Goal: Information Seeking & Learning: Learn about a topic

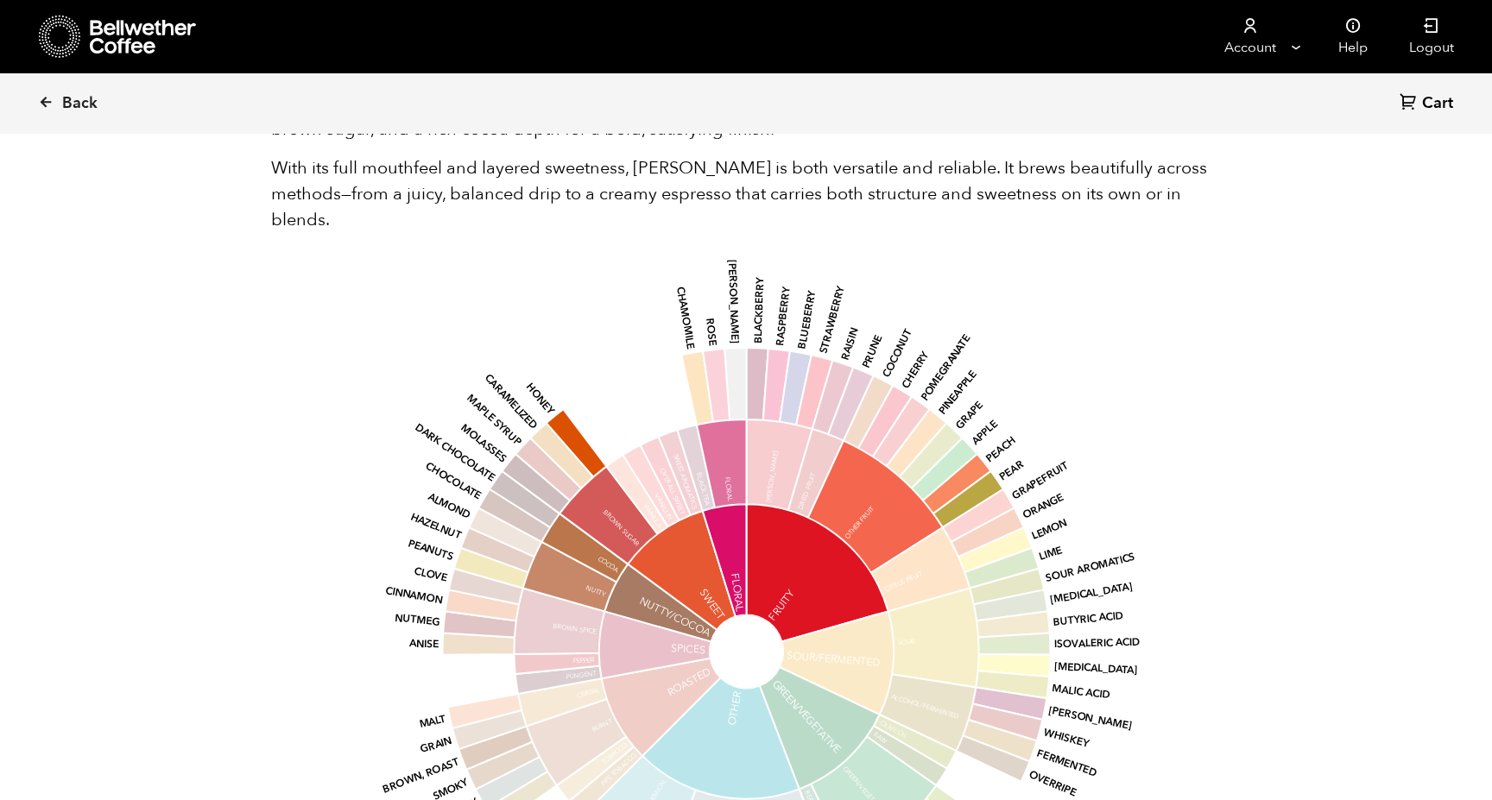
scroll to position [1322, 0]
click at [75, 93] on span "Back" at bounding box center [79, 103] width 35 height 21
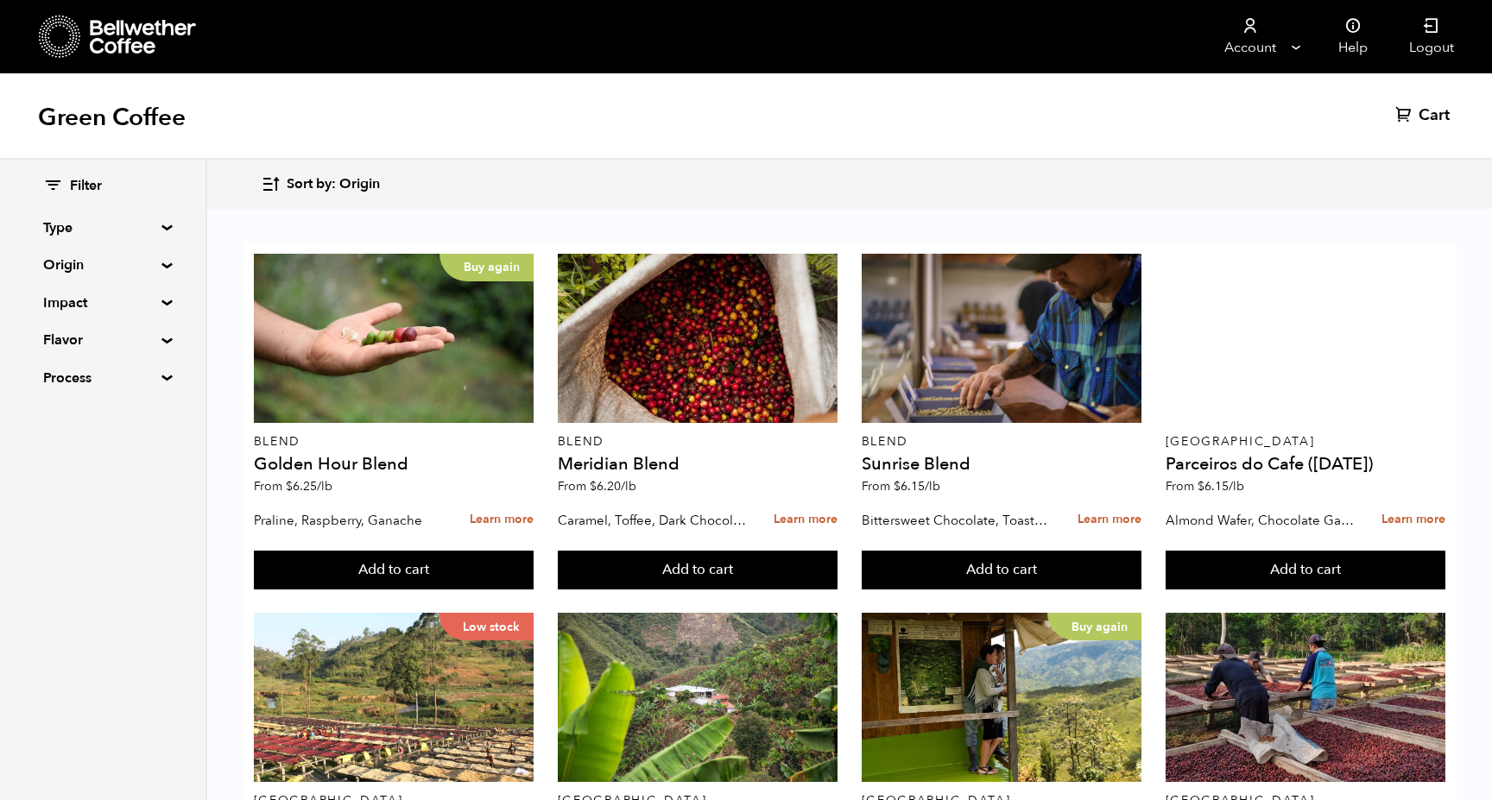
click at [72, 266] on summary "Origin" at bounding box center [102, 265] width 119 height 21
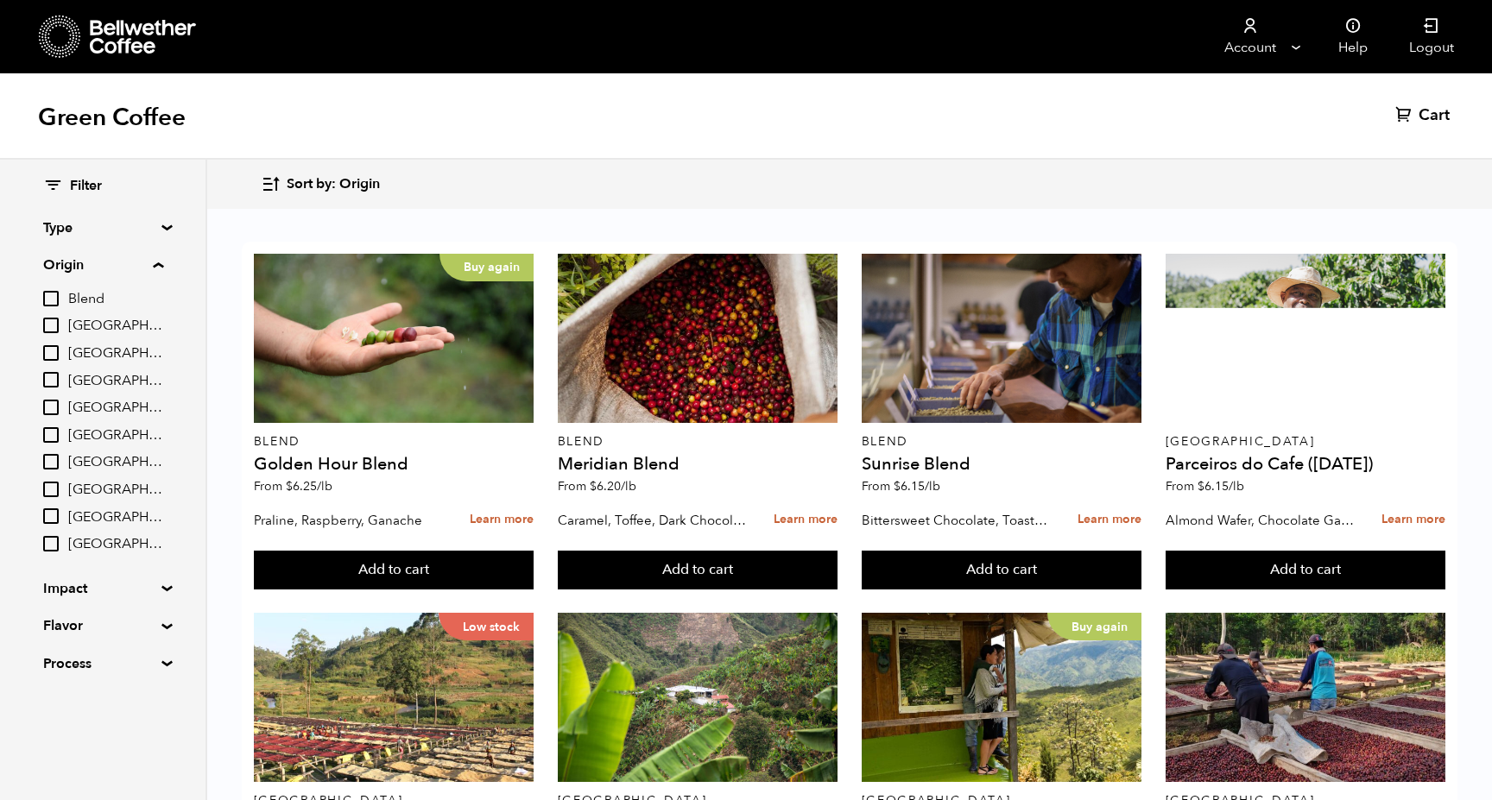
click at [47, 428] on input "[GEOGRAPHIC_DATA]" at bounding box center [51, 435] width 16 height 16
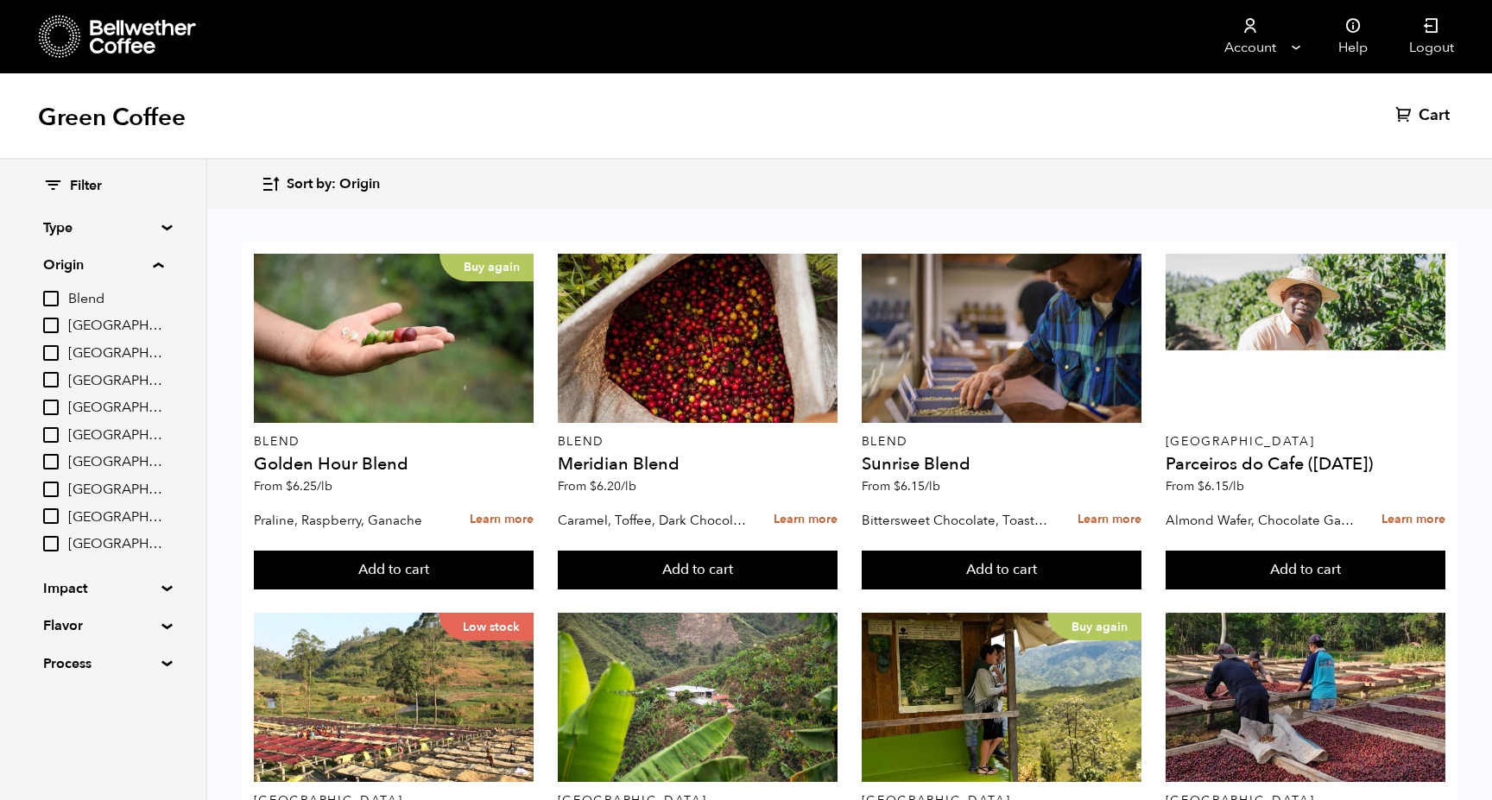
checkbox input "true"
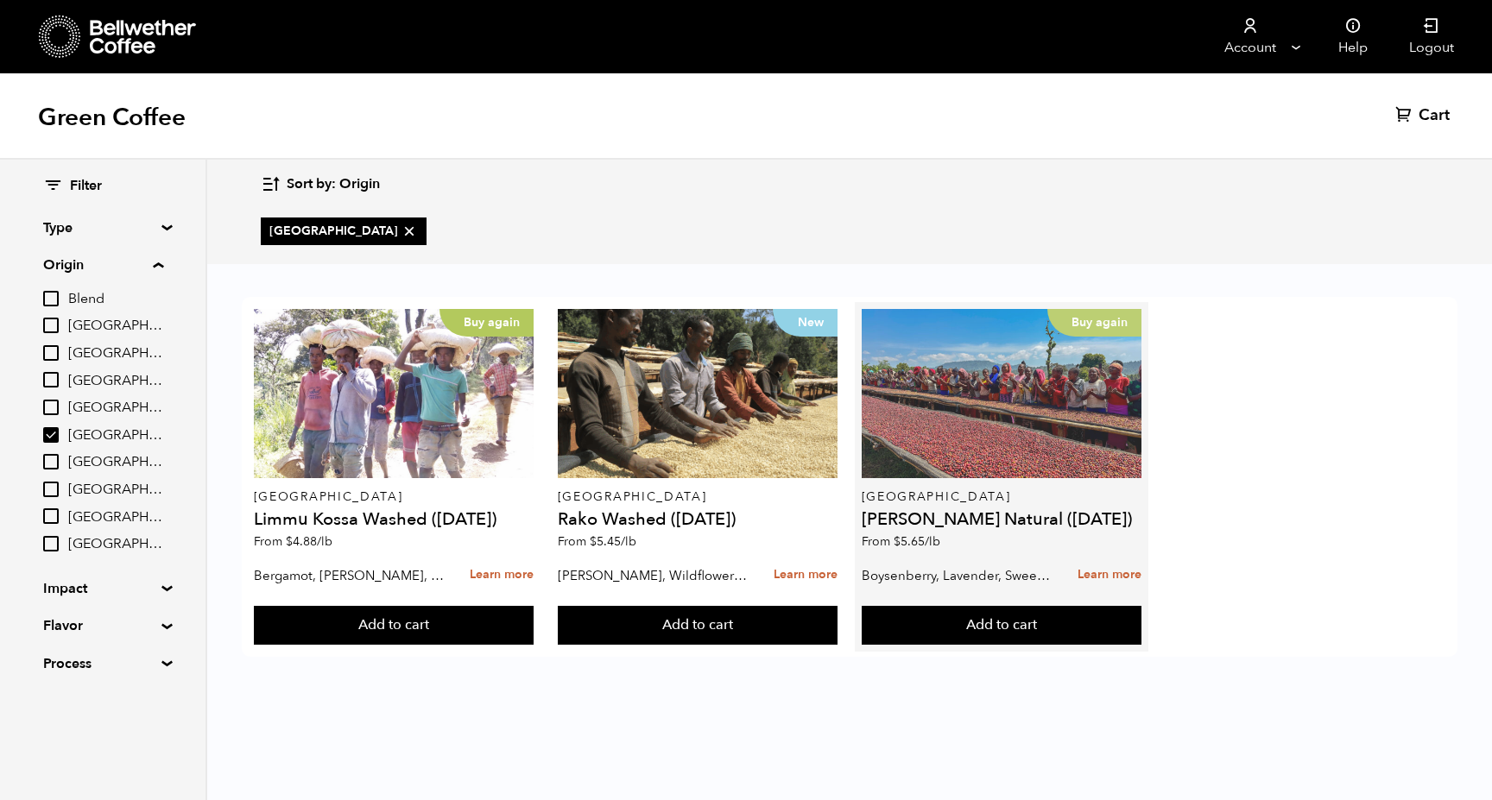
click at [949, 435] on div "Buy again" at bounding box center [1001, 393] width 281 height 169
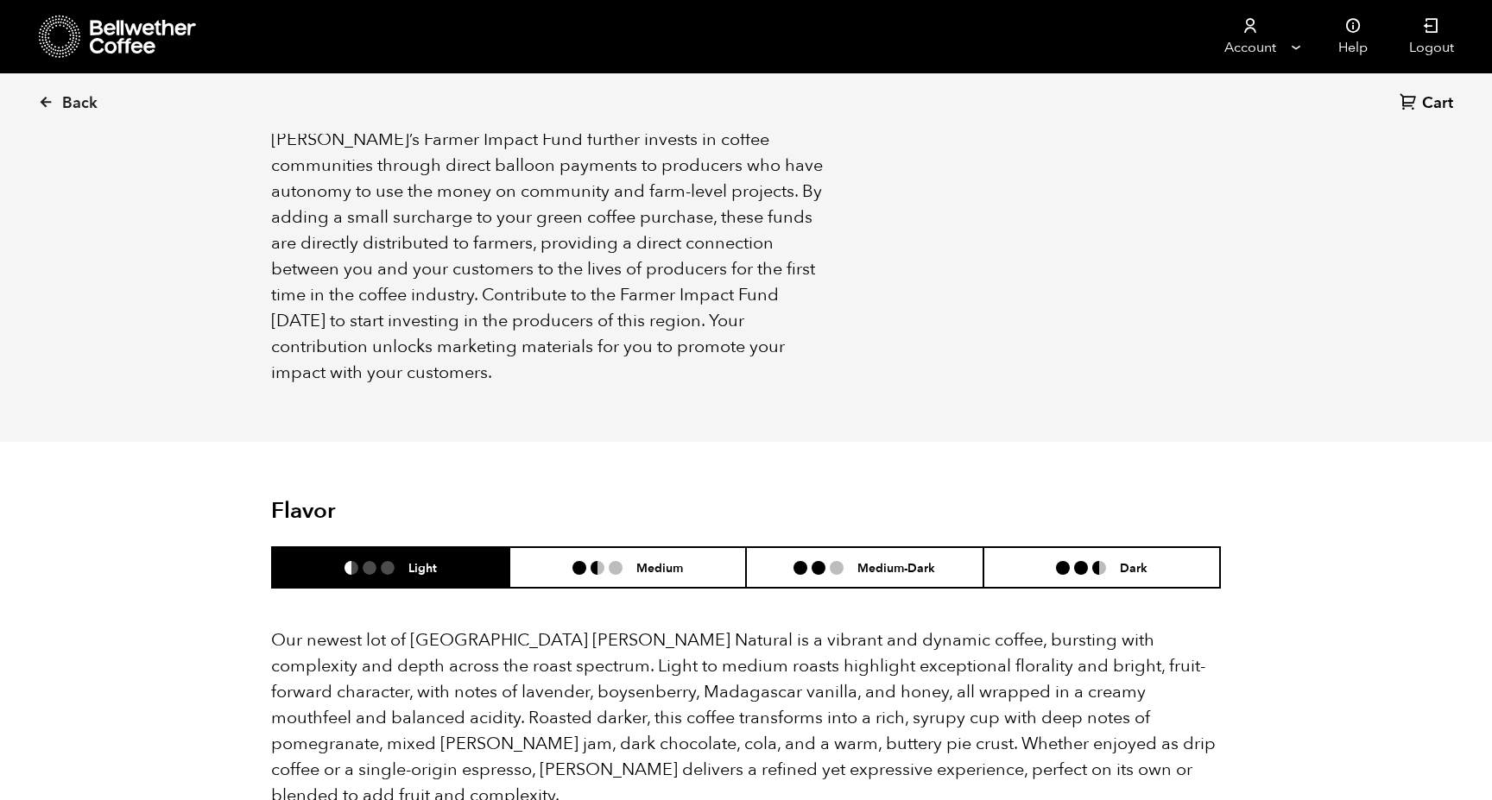
scroll to position [1069, 0]
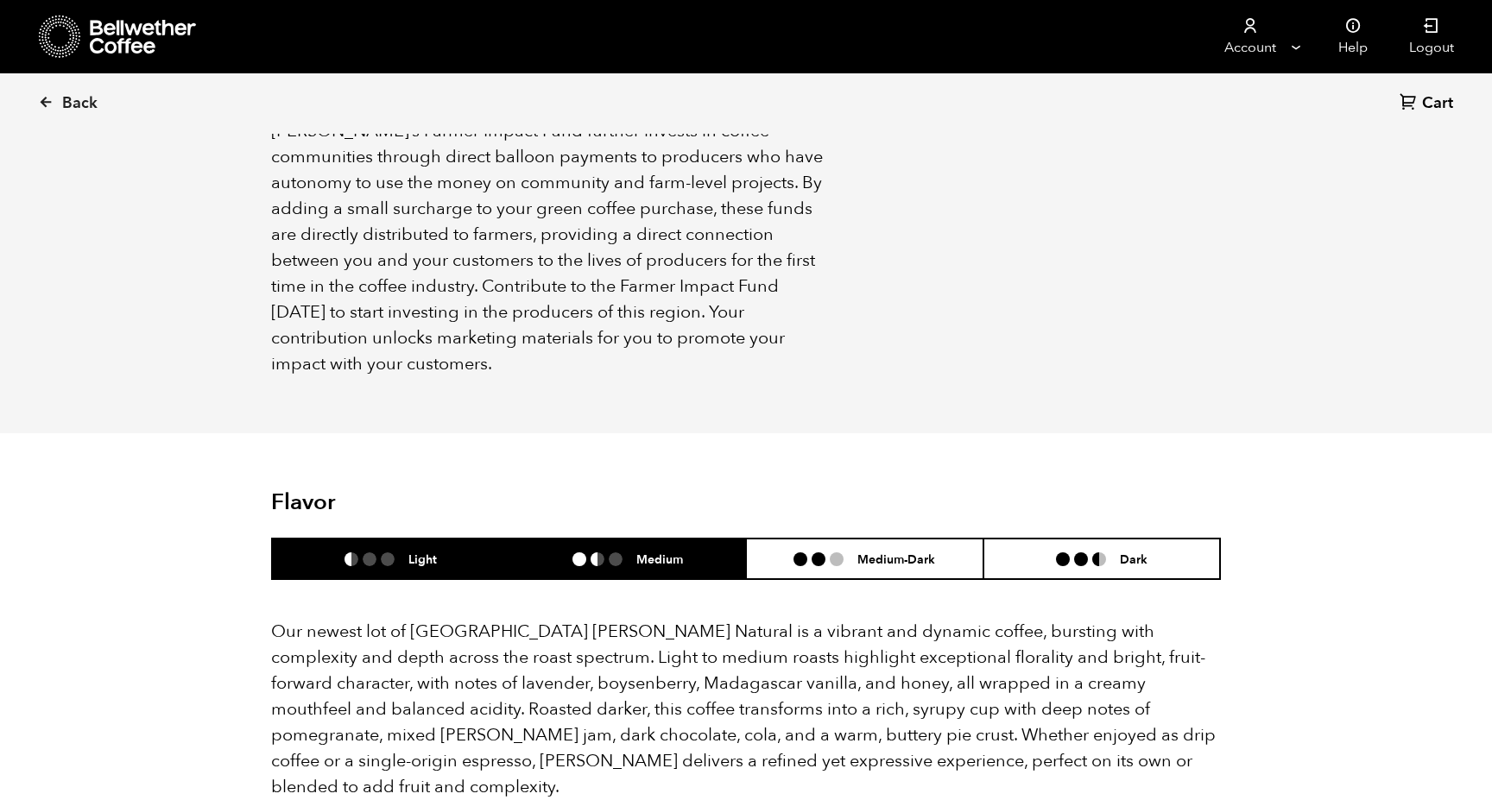
click at [629, 552] on ul at bounding box center [604, 559] width 64 height 14
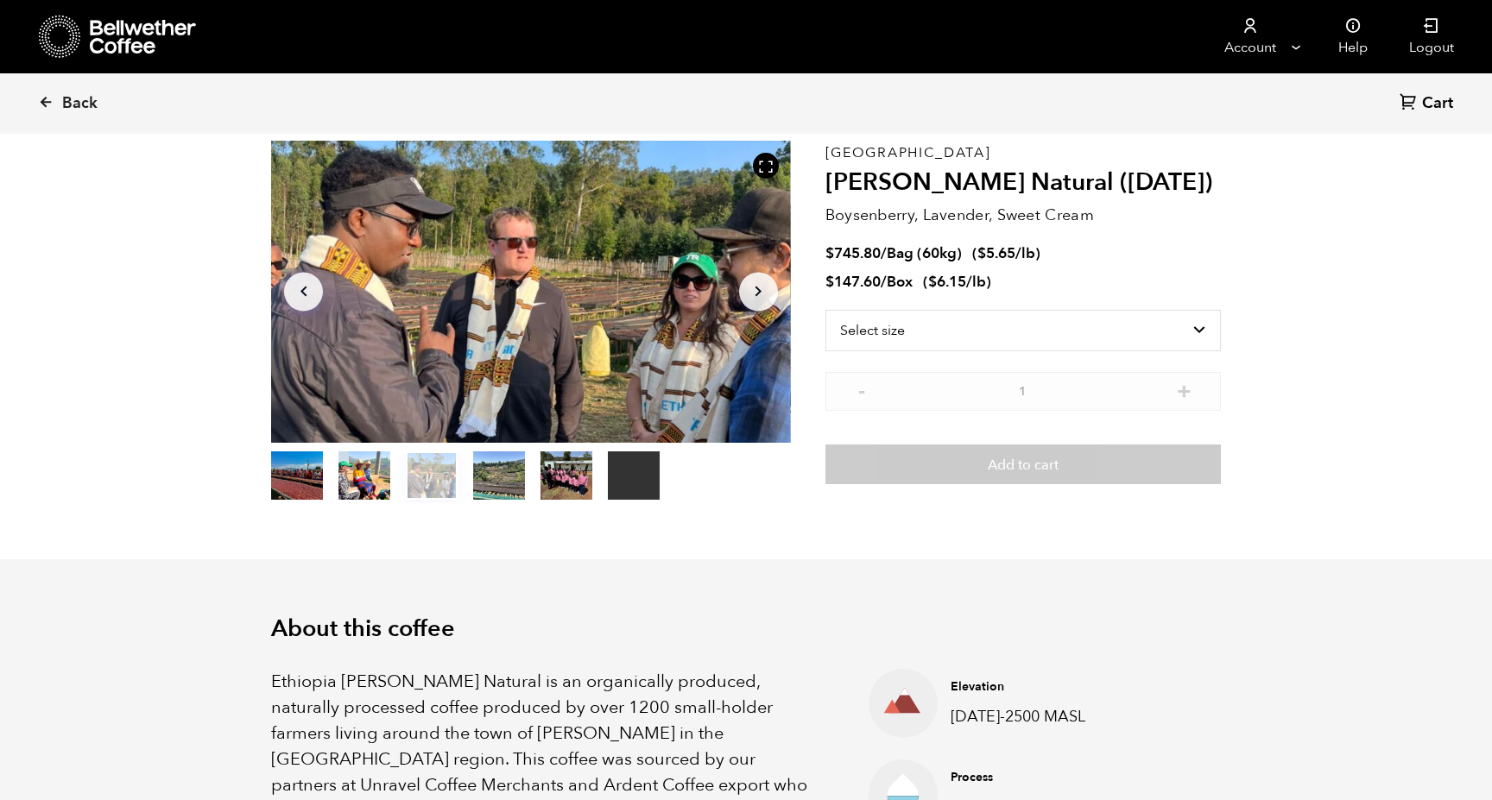
scroll to position [146, 0]
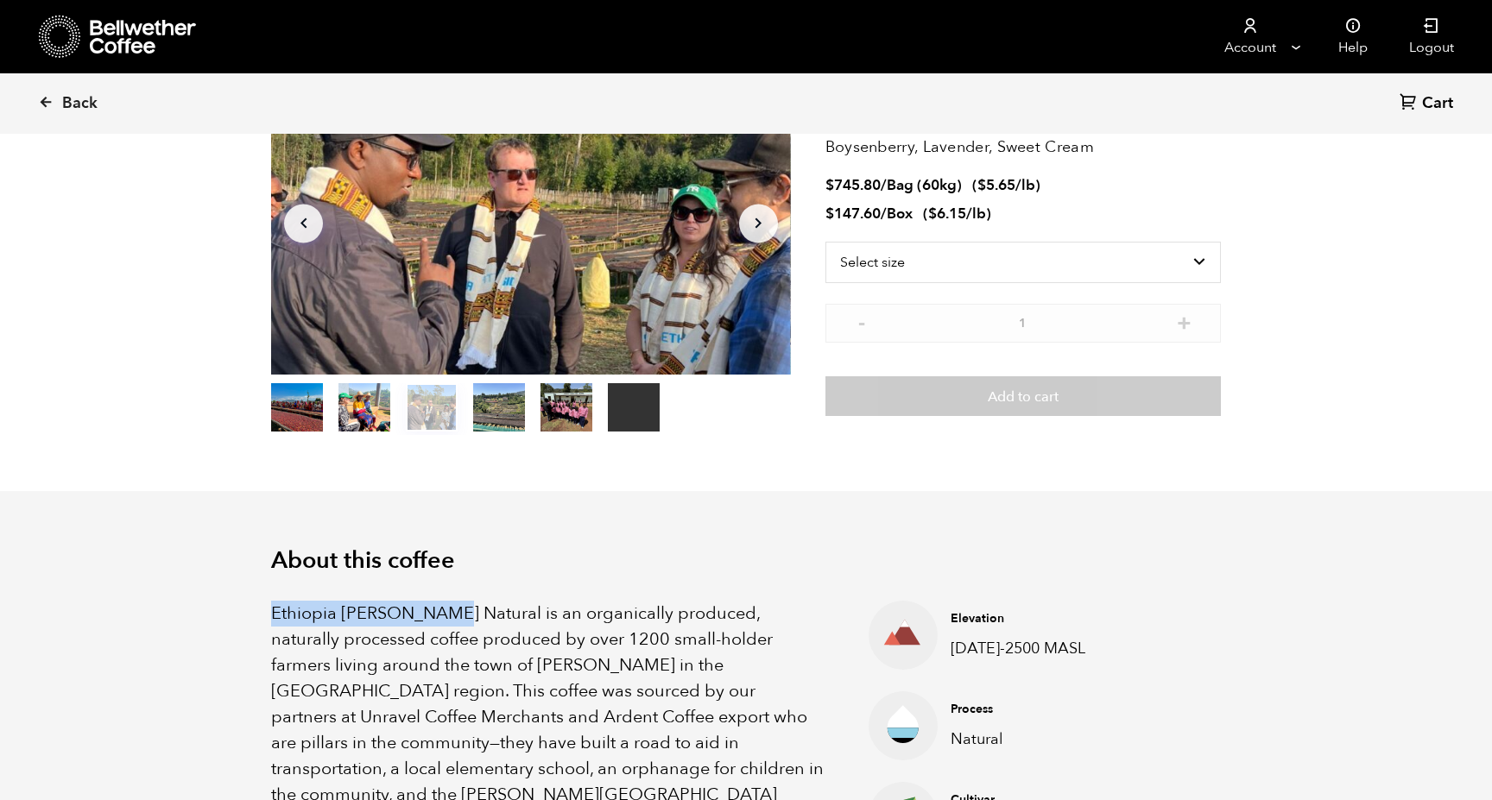
drag, startPoint x: 269, startPoint y: 615, endPoint x: 446, endPoint y: 617, distance: 177.0
click at [511, 666] on p "Ethiopia [PERSON_NAME] Natural is an organically produced, naturally processed …" at bounding box center [548, 769] width 554 height 337
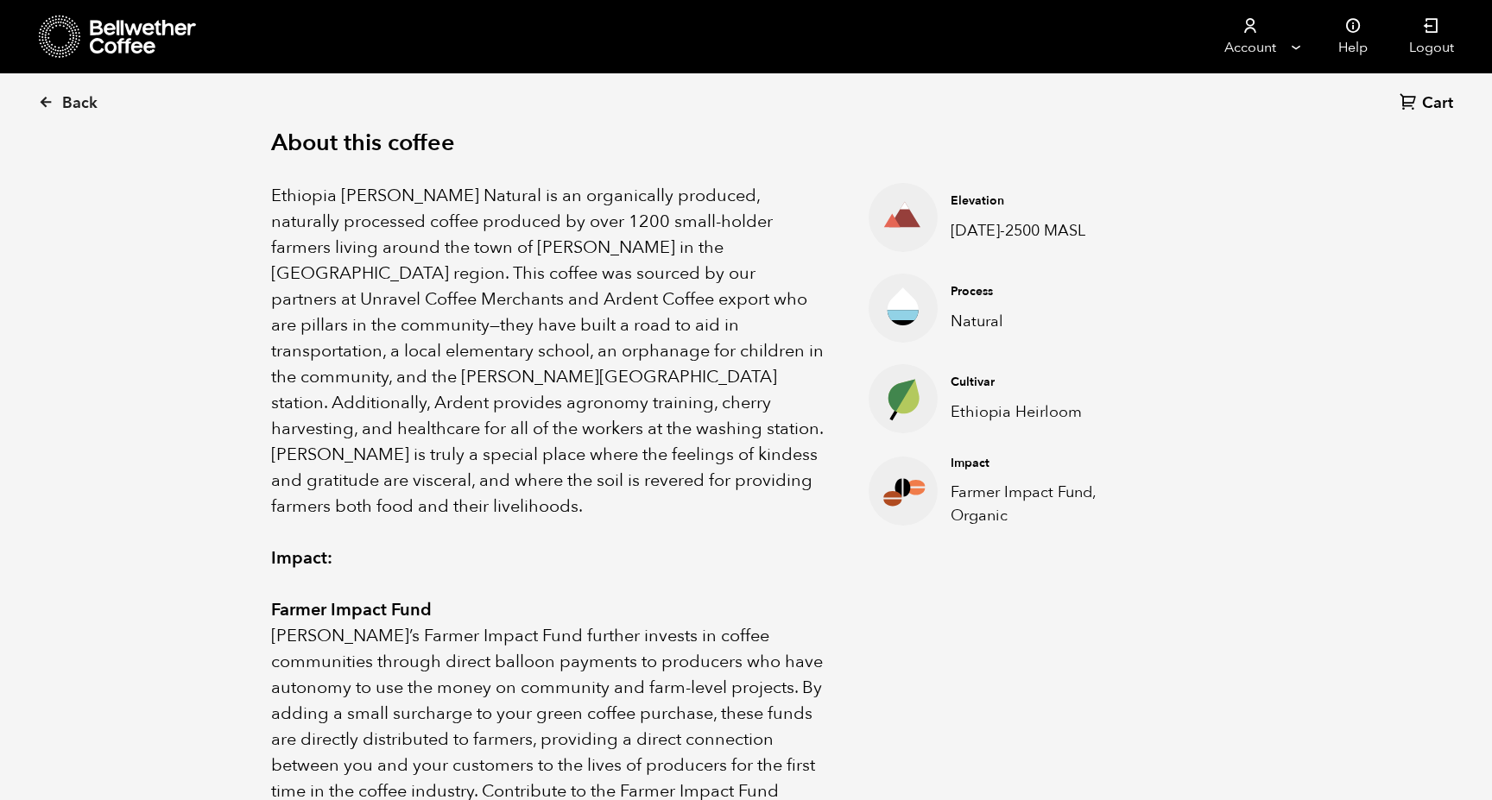
scroll to position [556, 0]
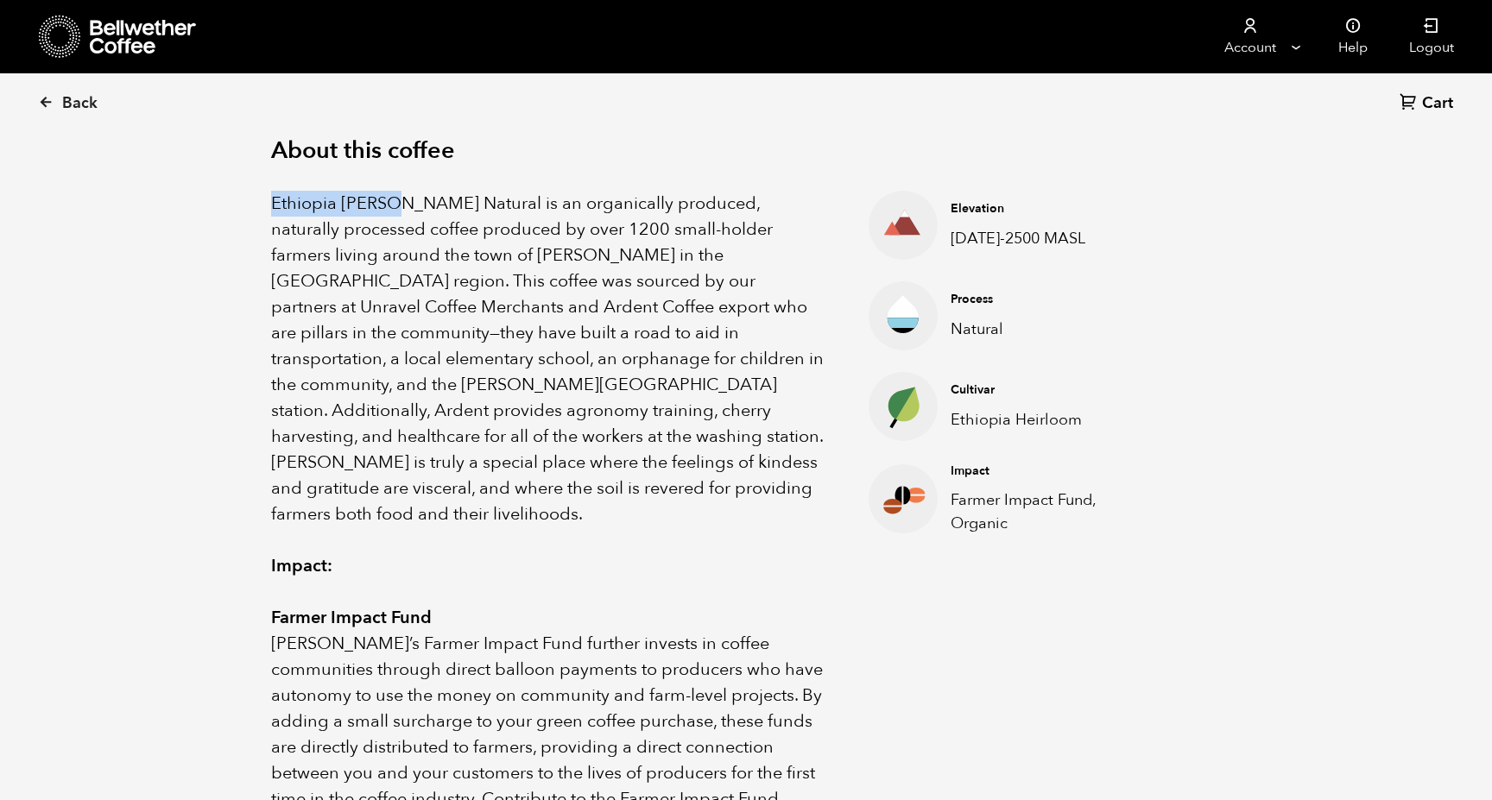
drag, startPoint x: 273, startPoint y: 205, endPoint x: 394, endPoint y: 206, distance: 120.9
click at [394, 206] on p "Ethiopia [PERSON_NAME] Natural is an organically produced, naturally processed …" at bounding box center [548, 359] width 554 height 337
click at [427, 207] on p "Ethiopia [PERSON_NAME] Natural is an organically produced, naturally processed …" at bounding box center [548, 359] width 554 height 337
drag, startPoint x: 274, startPoint y: 205, endPoint x: 451, endPoint y: 206, distance: 177.0
click at [451, 206] on p "Ethiopia [PERSON_NAME] Natural is an organically produced, naturally processed …" at bounding box center [548, 359] width 554 height 337
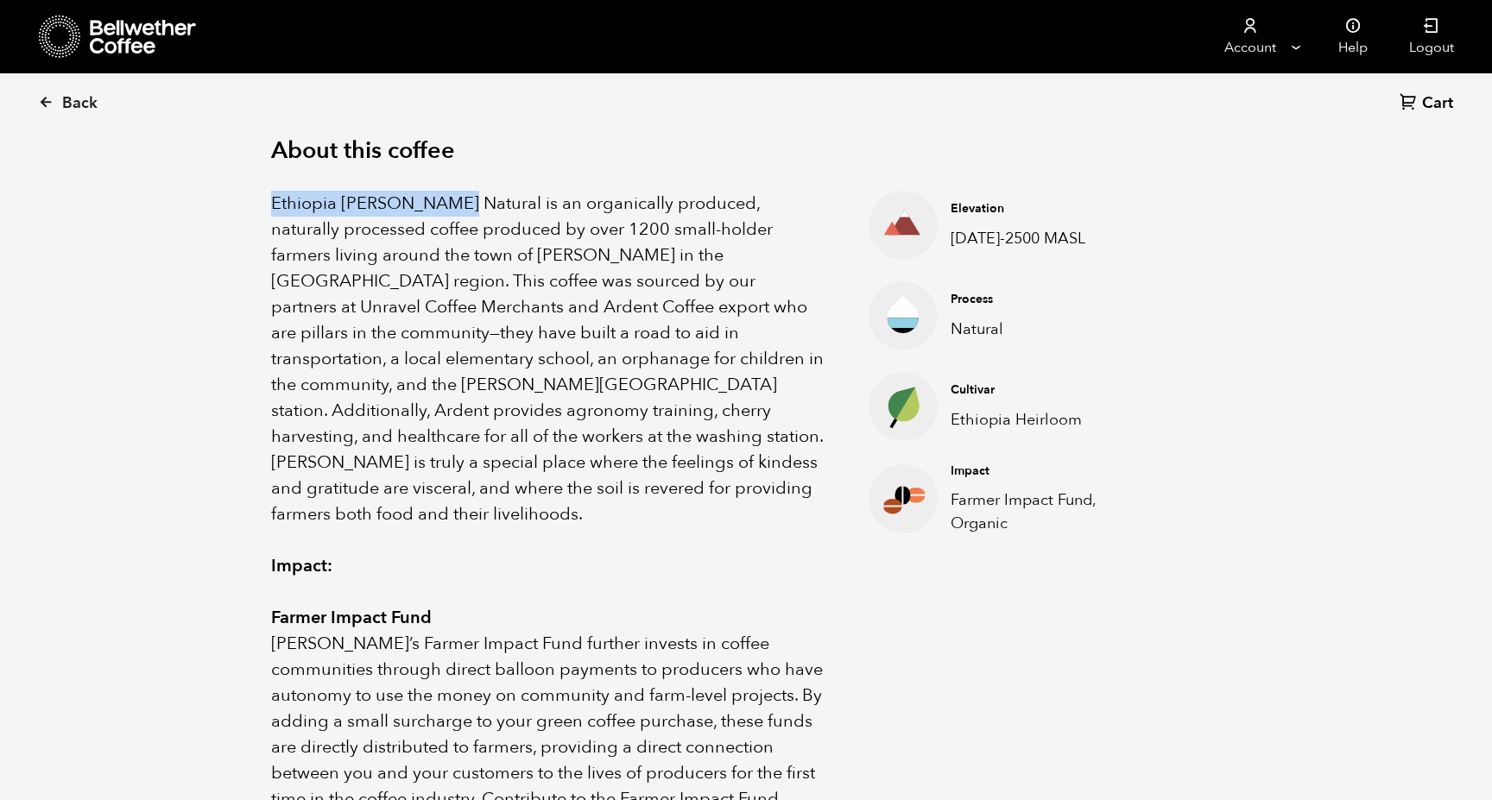
click at [451, 206] on p "Ethiopia [PERSON_NAME] Natural is an organically produced, naturally processed …" at bounding box center [548, 359] width 554 height 337
drag, startPoint x: 344, startPoint y: 201, endPoint x: 446, endPoint y: 197, distance: 102.0
click at [446, 197] on p "Ethiopia [PERSON_NAME] Natural is an organically produced, naturally processed …" at bounding box center [548, 359] width 554 height 337
copy p "[PERSON_NAME]"
click at [356, 230] on p "Ethiopia [PERSON_NAME] Natural is an organically produced, naturally processed …" at bounding box center [548, 359] width 554 height 337
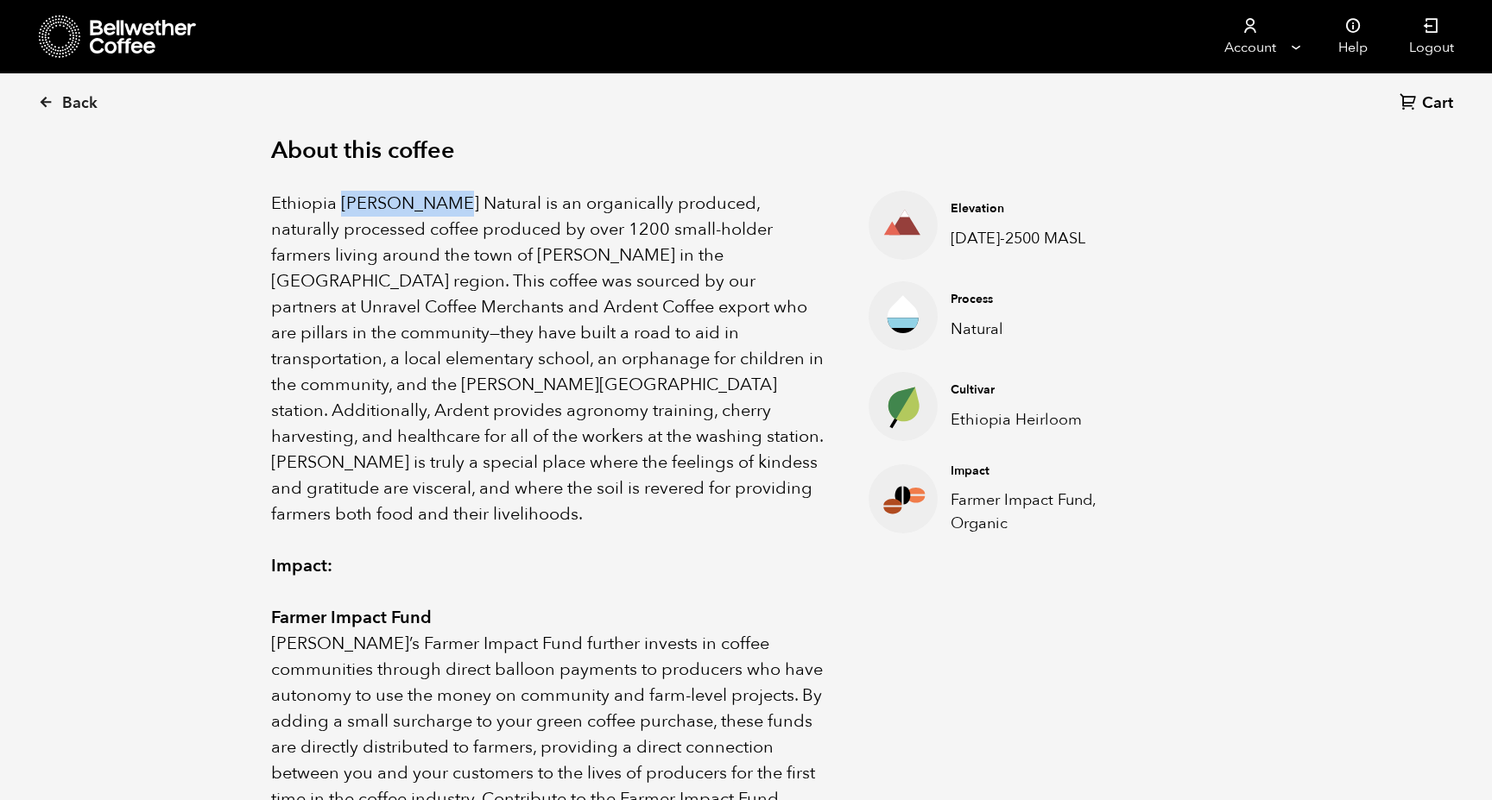
drag, startPoint x: 344, startPoint y: 203, endPoint x: 445, endPoint y: 199, distance: 102.0
click at [445, 199] on p "Ethiopia [PERSON_NAME] Natural is an organically produced, naturally processed …" at bounding box center [548, 359] width 554 height 337
copy p "[PERSON_NAME]"
click at [426, 329] on p "Ethiopia [PERSON_NAME] Natural is an organically produced, naturally processed …" at bounding box center [548, 359] width 554 height 337
drag, startPoint x: 272, startPoint y: 205, endPoint x: 448, endPoint y: 208, distance: 176.1
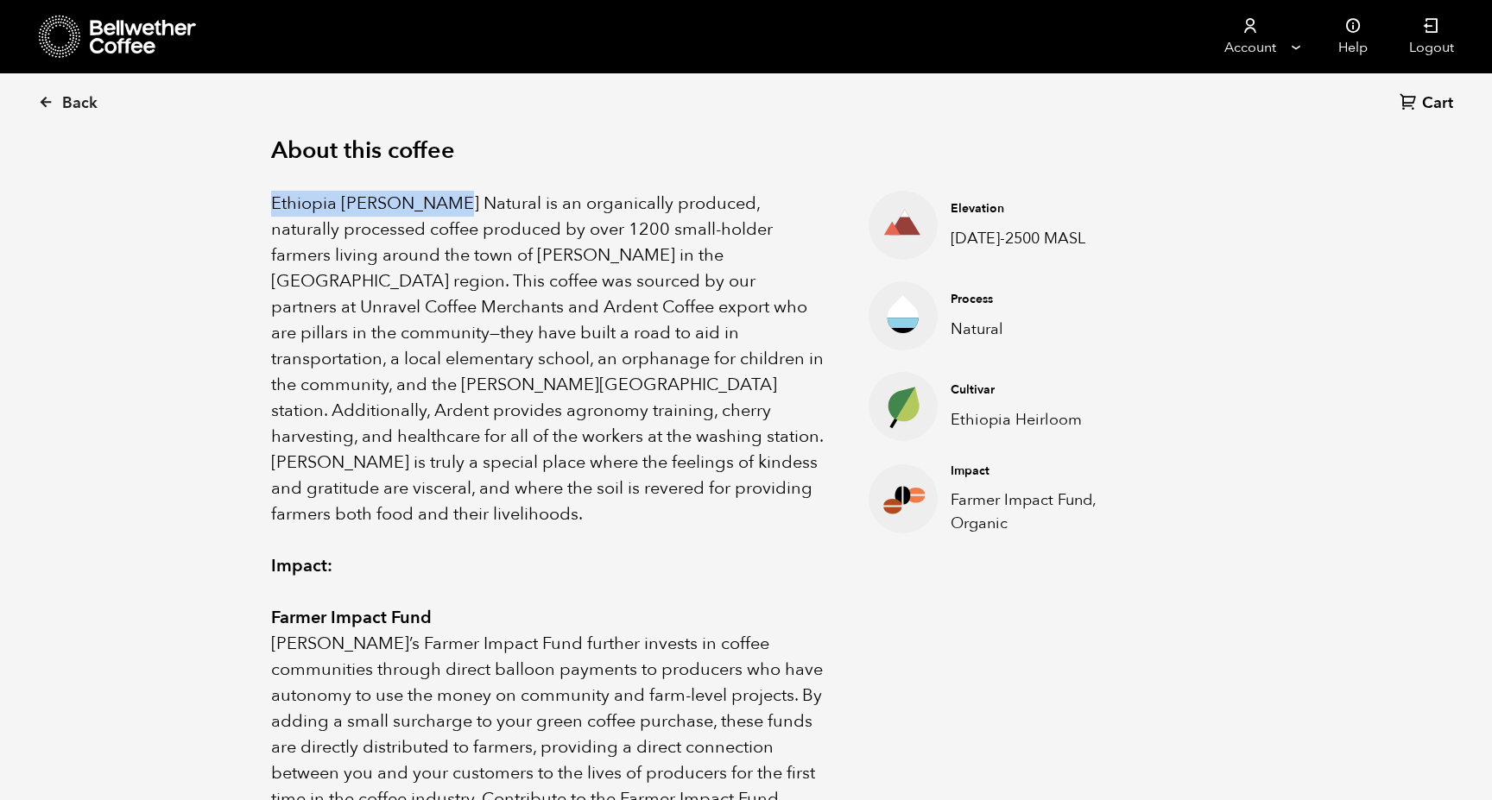
click at [448, 208] on p "Ethiopia [PERSON_NAME] Natural is an organically produced, naturally processed …" at bounding box center [548, 359] width 554 height 337
copy p "Ethiopia [PERSON_NAME]"
click at [301, 392] on p "Ethiopia [PERSON_NAME] Natural is an organically produced, naturally processed …" at bounding box center [548, 359] width 554 height 337
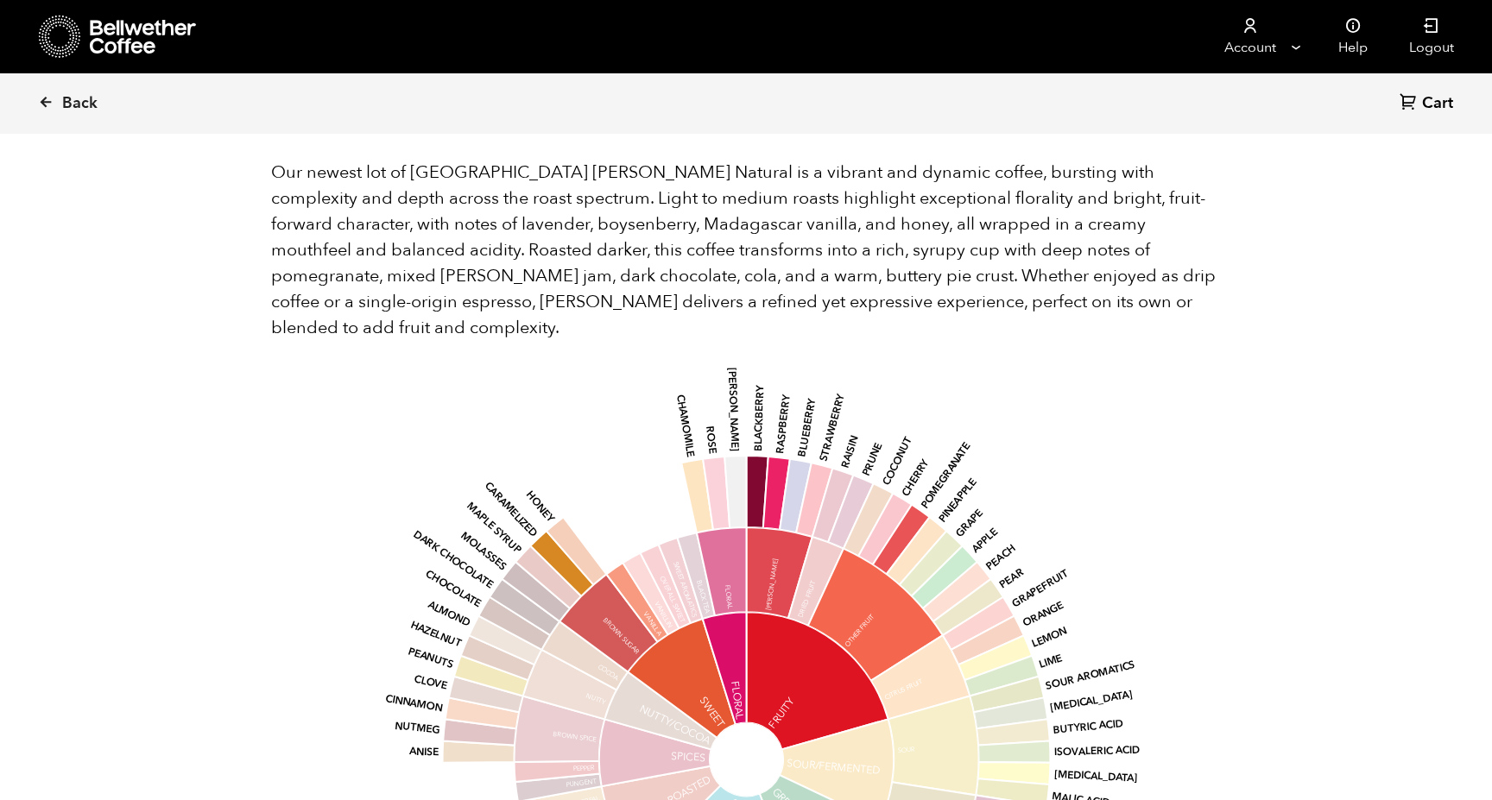
scroll to position [1537, 0]
